Goal: Information Seeking & Learning: Learn about a topic

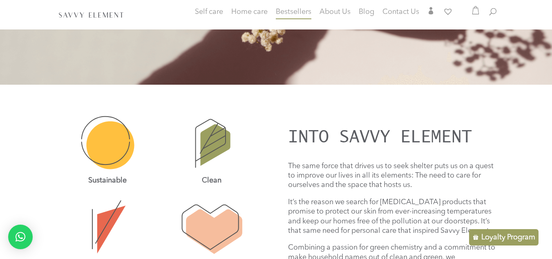
scroll to position [196, 0]
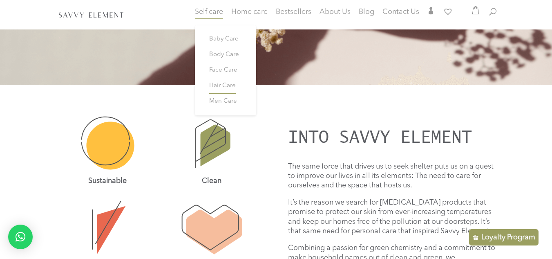
click at [222, 84] on span "Hair Care" at bounding box center [222, 86] width 27 height 6
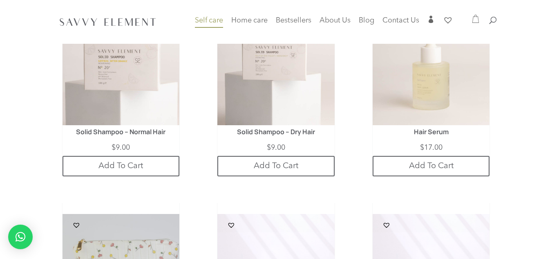
scroll to position [1592, 0]
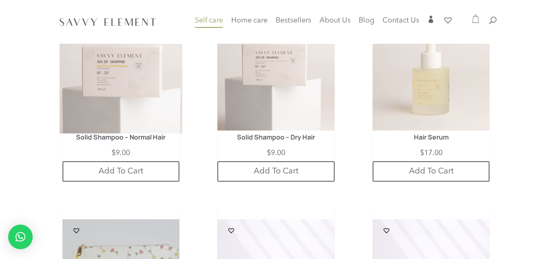
click at [143, 101] on img at bounding box center [120, 72] width 123 height 123
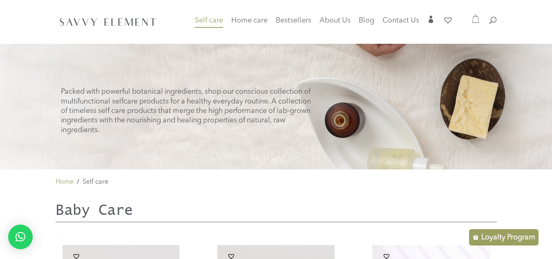
scroll to position [0, 0]
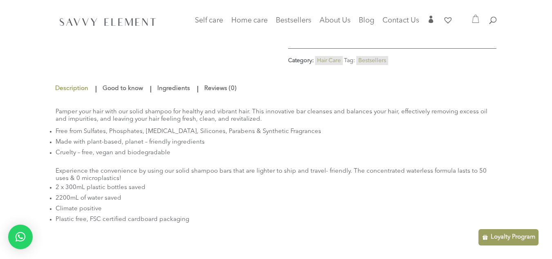
scroll to position [198, 0]
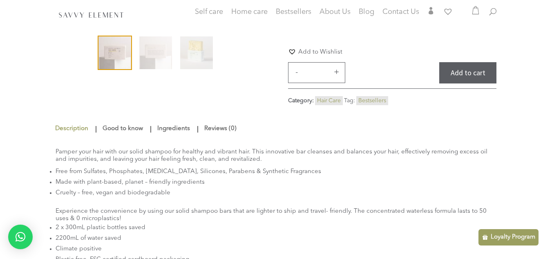
click at [175, 121] on link "Ingredients" at bounding box center [173, 128] width 37 height 15
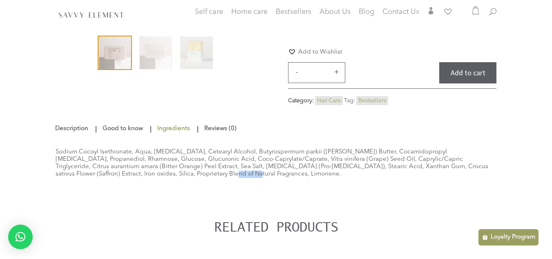
drag, startPoint x: 83, startPoint y: 166, endPoint x: 25, endPoint y: 166, distance: 58.1
drag, startPoint x: 58, startPoint y: 159, endPoint x: 55, endPoint y: 168, distance: 9.3
click at [57, 169] on div "Sodium Cocoyl Isethionate, Aqua, Glycerin, Cetearyl Alcohol, Butyrospermum park…" at bounding box center [277, 163] width 442 height 54
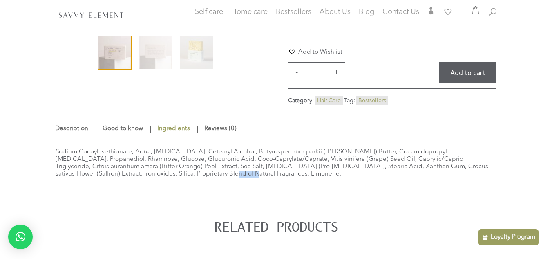
drag, startPoint x: 79, startPoint y: 167, endPoint x: 41, endPoint y: 169, distance: 38.5
drag, startPoint x: 82, startPoint y: 162, endPoint x: 50, endPoint y: 164, distance: 31.9
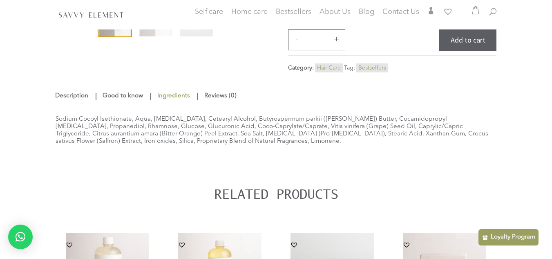
click at [181, 173] on div "Description Good to know Ingredients Reviews (0) Description Pamper your hair w…" at bounding box center [277, 135] width 442 height 103
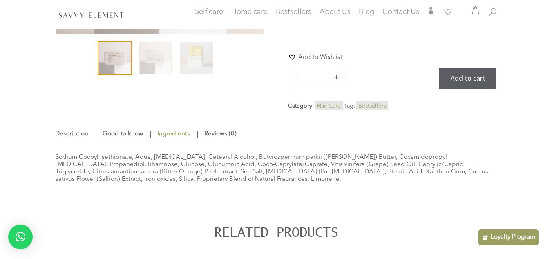
scroll to position [196, 0]
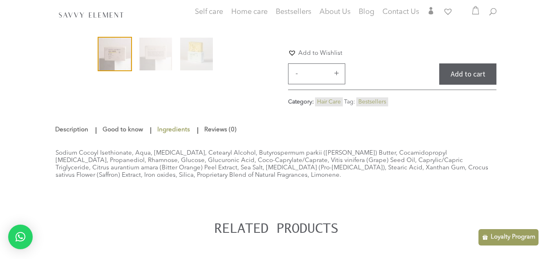
click at [63, 142] on div "Sodium Cocoyl Isethionate, Aqua, Glycerin, Cetearyl Alcohol, Butyrospermum park…" at bounding box center [277, 164] width 442 height 54
click at [198, 166] on div "Sodium Cocoyl Isethionate, Aqua, Glycerin, Cetearyl Alcohol, Butyrospermum park…" at bounding box center [277, 164] width 442 height 54
drag, startPoint x: 439, startPoint y: 143, endPoint x: 450, endPoint y: 143, distance: 11.9
click at [440, 143] on div "Sodium Cocoyl Isethionate, Aqua, Glycerin, Cetearyl Alcohol, Butyrospermum park…" at bounding box center [277, 164] width 442 height 54
click at [453, 143] on div "Sodium Cocoyl Isethionate, Aqua, Glycerin, Cetearyl Alcohol, Butyrospermum park…" at bounding box center [277, 164] width 442 height 54
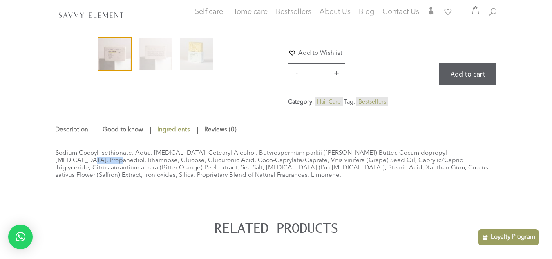
drag, startPoint x: 464, startPoint y: 143, endPoint x: 437, endPoint y: 145, distance: 26.6
click at [437, 145] on div "Sodium Cocoyl Isethionate, Aqua, Glycerin, Cetearyl Alcohol, Butyrospermum park…" at bounding box center [277, 164] width 442 height 54
click at [190, 175] on div "Sodium Cocoyl Isethionate, Aqua, Glycerin, Cetearyl Alcohol, Butyrospermum park…" at bounding box center [277, 164] width 442 height 54
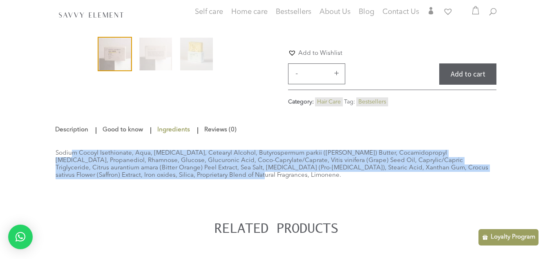
drag, startPoint x: 56, startPoint y: 142, endPoint x: 114, endPoint y: 167, distance: 62.4
click at [114, 167] on div "Sodium Cocoyl Isethionate, Aqua, Glycerin, Cetearyl Alcohol, Butyrospermum park…" at bounding box center [277, 164] width 442 height 54
copy div "Sodium Cocoyl Isethionate, Aqua, Glycerin, Cetearyl Alcohol, Butyrospermum park…"
drag, startPoint x: 236, startPoint y: 142, endPoint x: 239, endPoint y: 139, distance: 4.3
click at [236, 142] on div "Sodium Cocoyl Isethionate, Aqua, Glycerin, Cetearyl Alcohol, Butyrospermum park…" at bounding box center [277, 164] width 442 height 54
